Goal: Entertainment & Leisure: Consume media (video, audio)

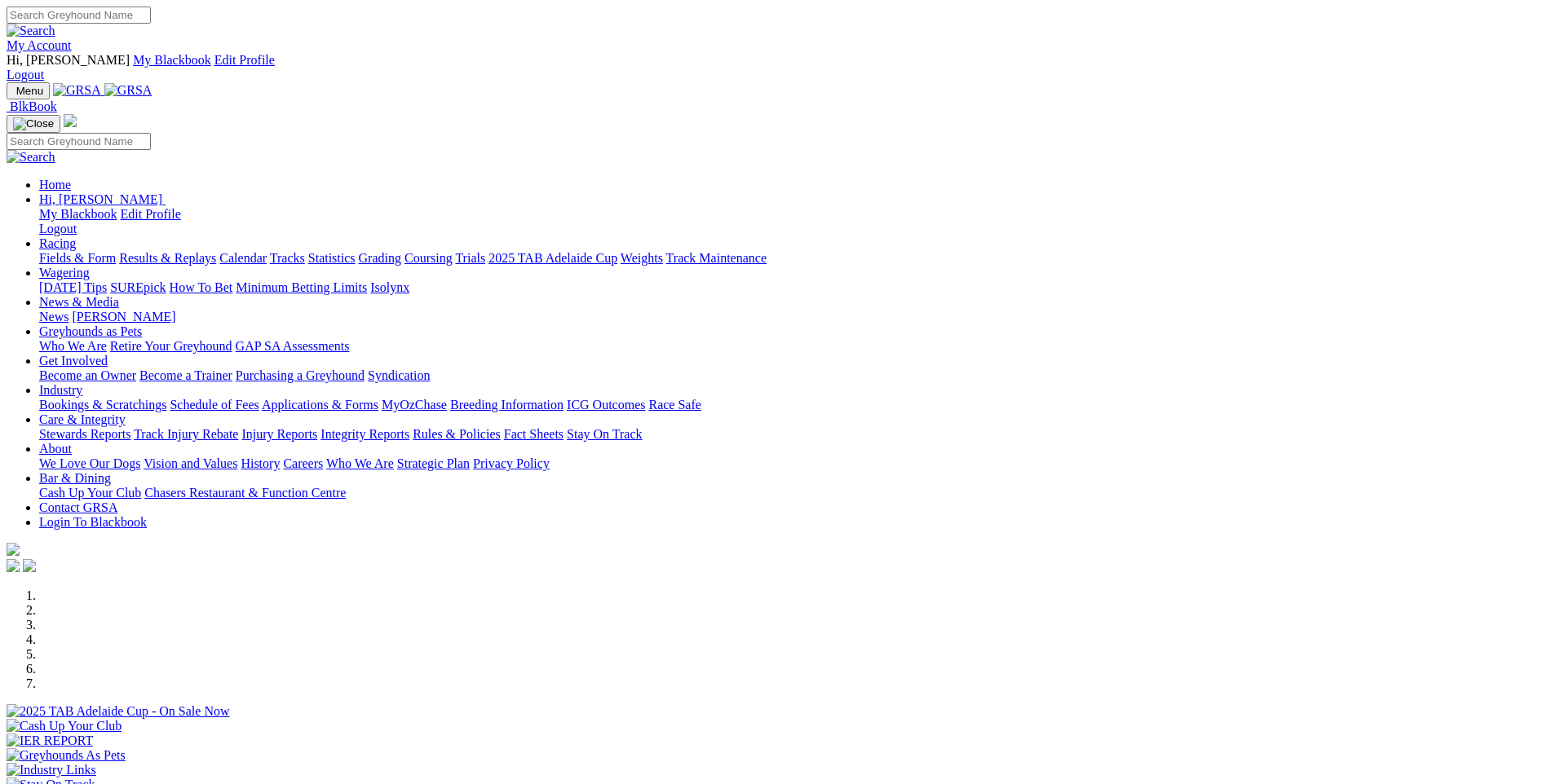
scroll to position [1141, 0]
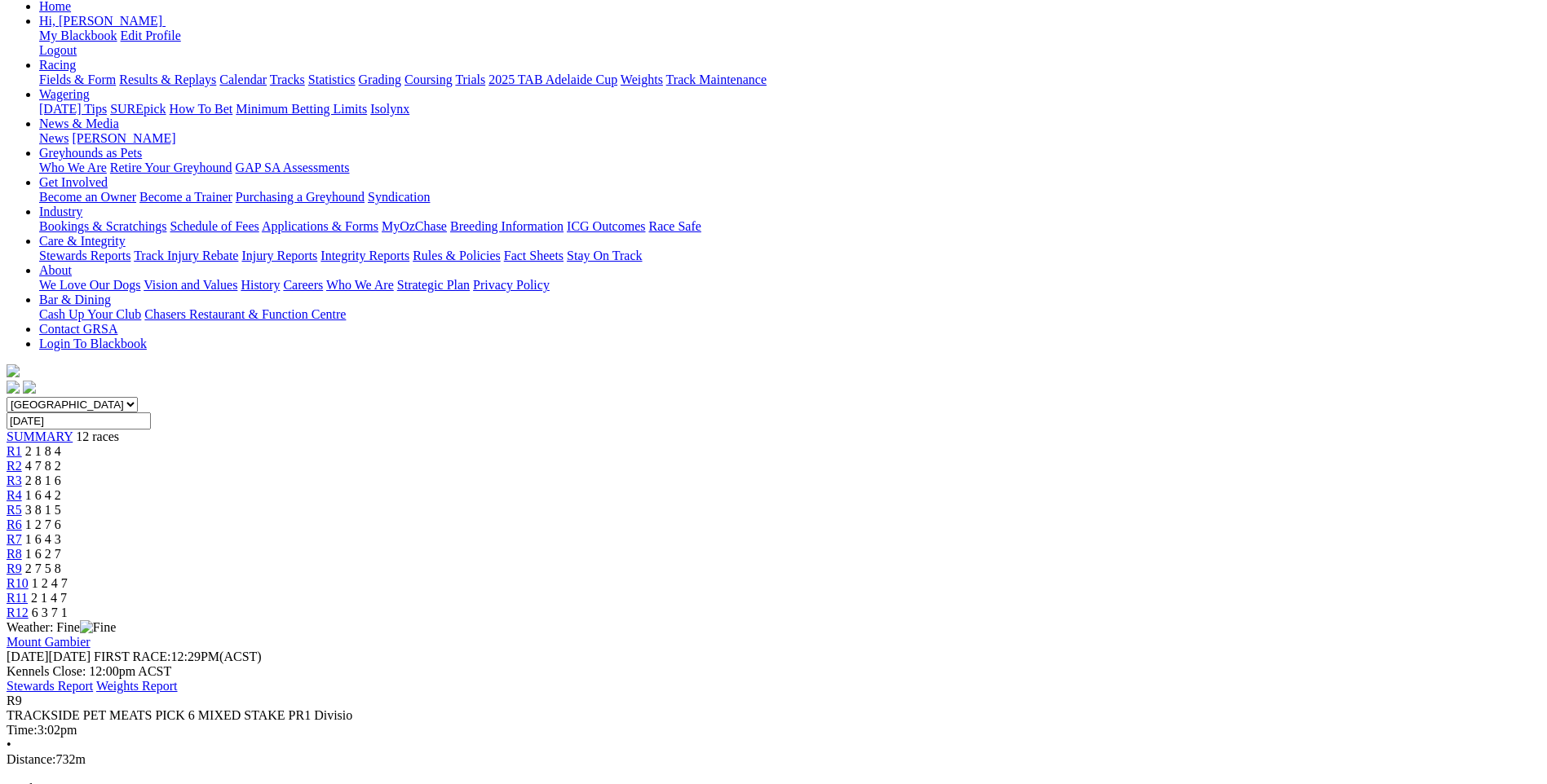
scroll to position [163, 0]
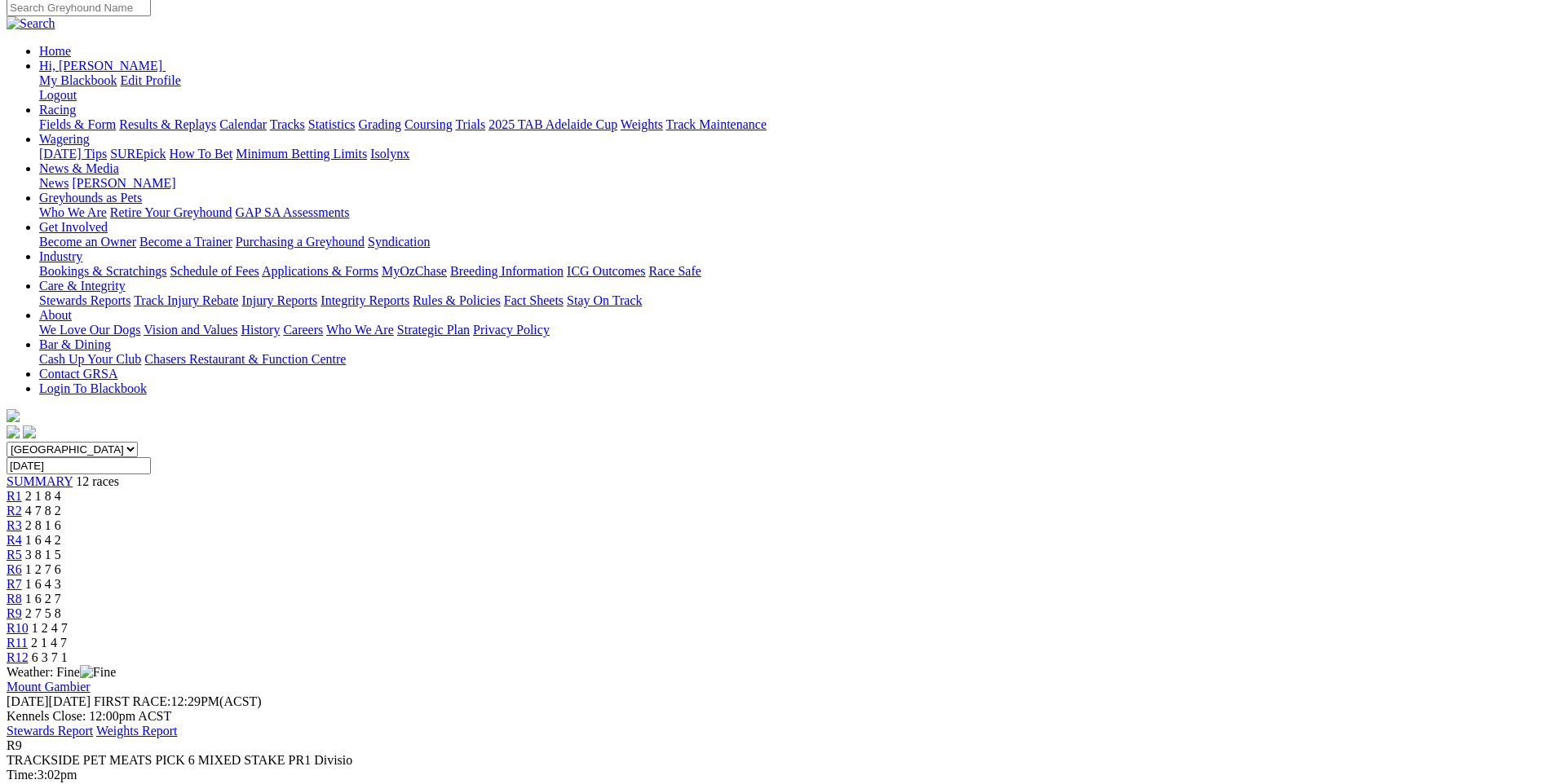
click at [1101, 621] on div "R10 1 2 4 7" at bounding box center [774, 628] width 1534 height 15
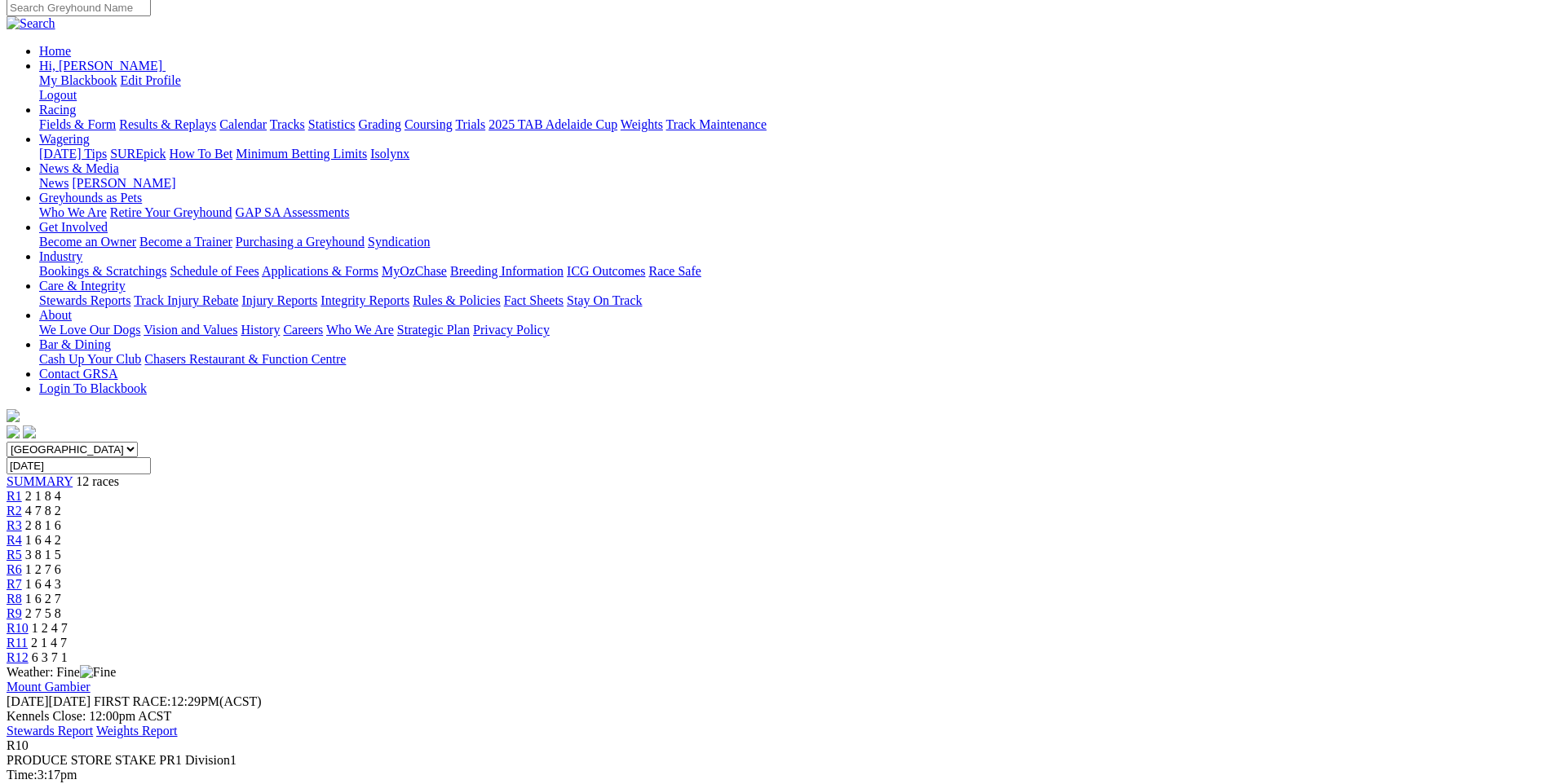
click at [22, 606] on span "R9" at bounding box center [15, 613] width 16 height 14
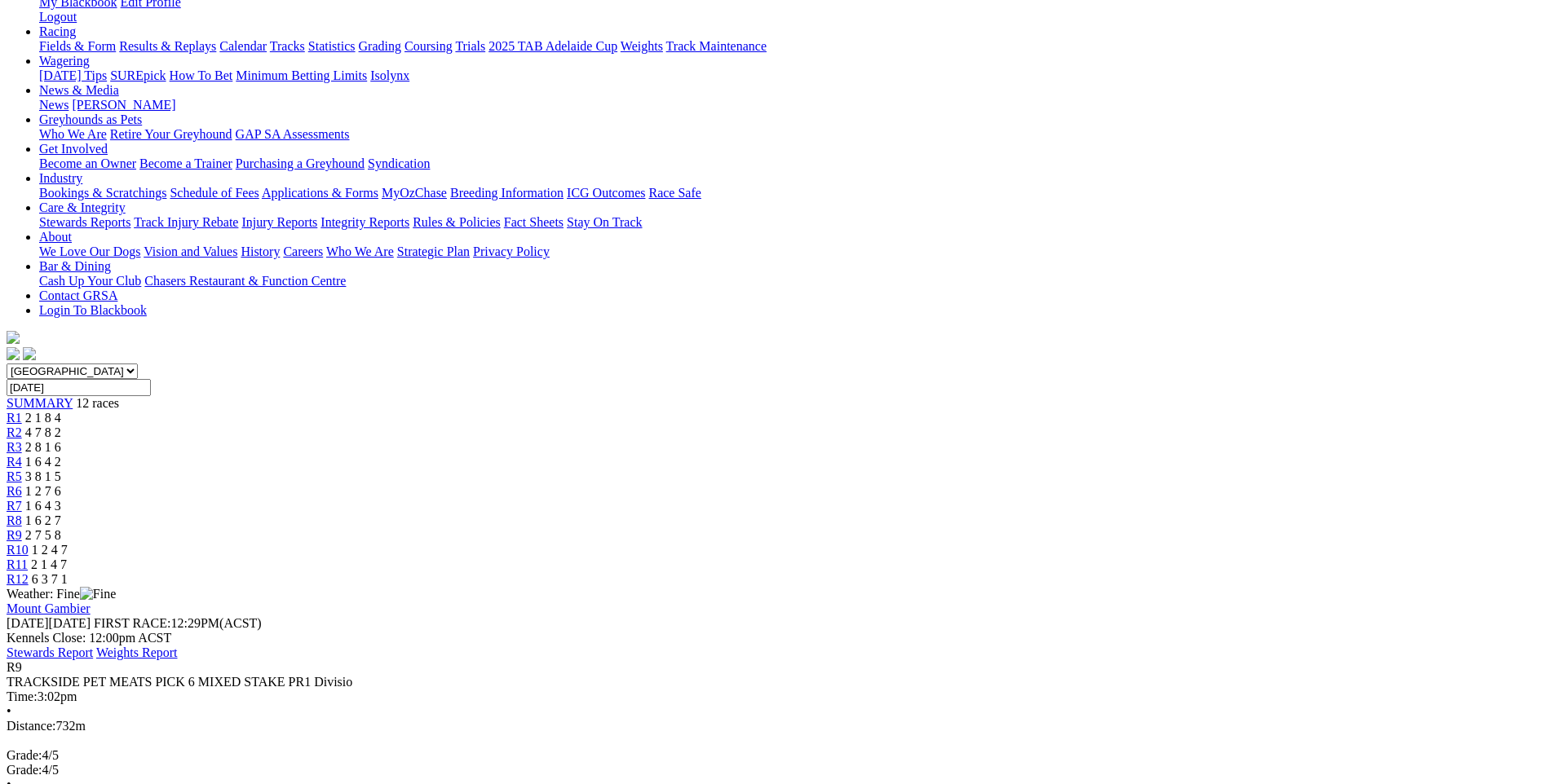
scroll to position [245, 0]
